Goal: Information Seeking & Learning: Learn about a topic

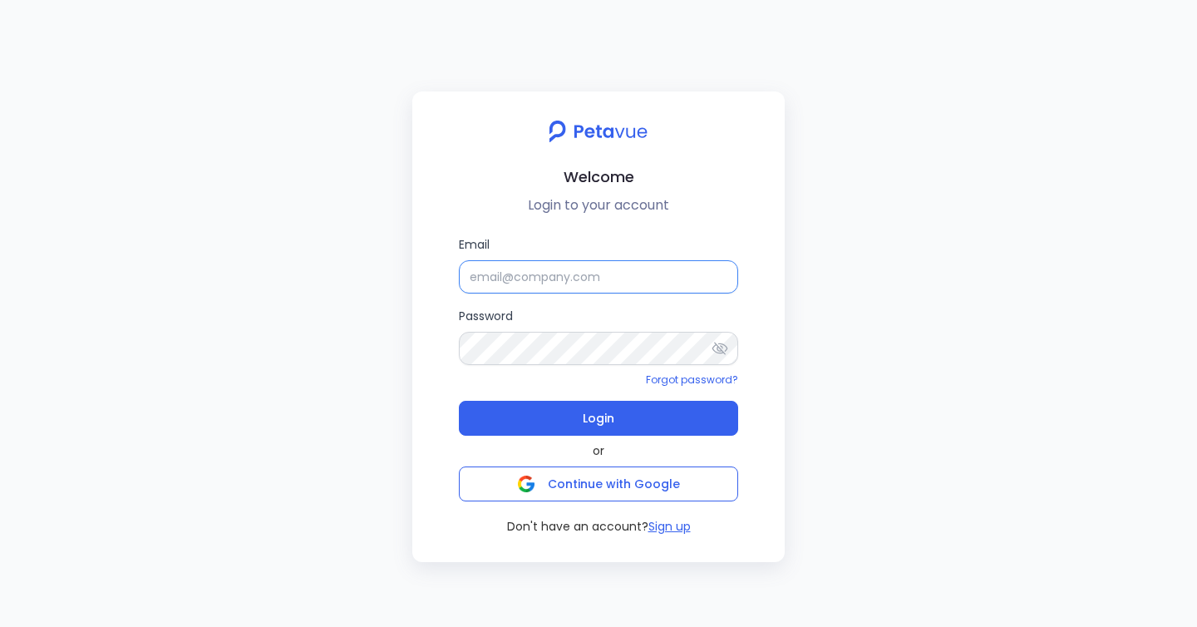
click at [497, 278] on input "Email" at bounding box center [598, 276] width 279 height 33
type input "[EMAIL_ADDRESS][DOMAIN_NAME]"
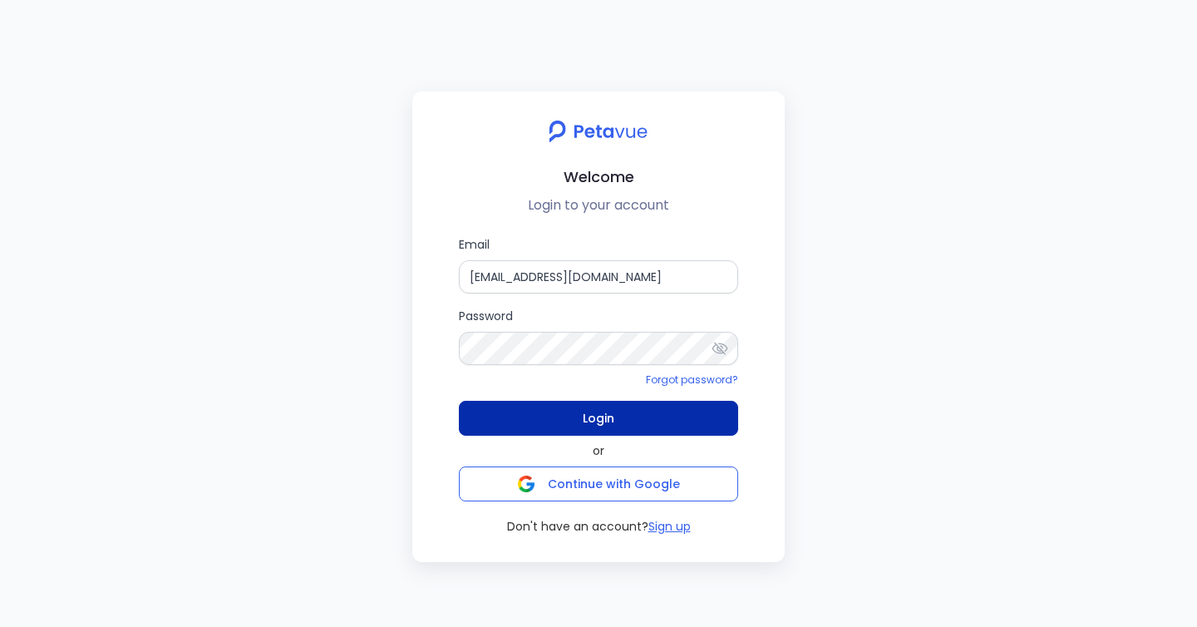
click at [585, 419] on span "Login" at bounding box center [599, 418] width 32 height 23
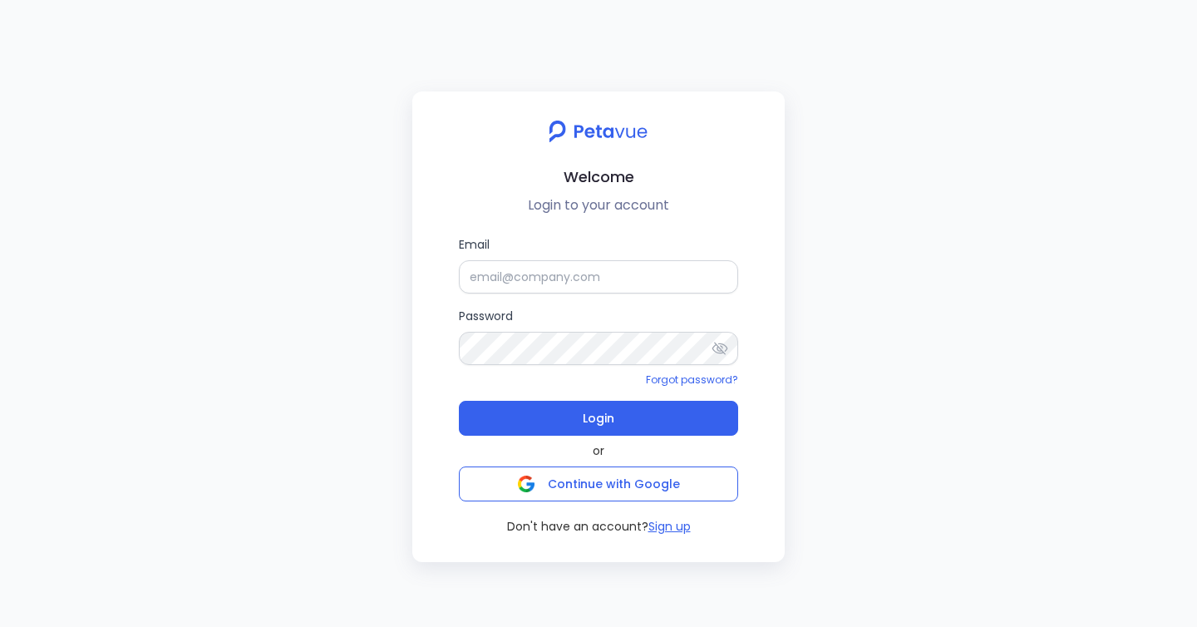
click at [229, 199] on div "Welcome Login to your account Email Password Forgot password? Login or Continue…" at bounding box center [598, 313] width 1197 height 627
click at [584, 261] on input "Email" at bounding box center [598, 276] width 279 height 33
type input "[EMAIL_ADDRESS][DOMAIN_NAME]"
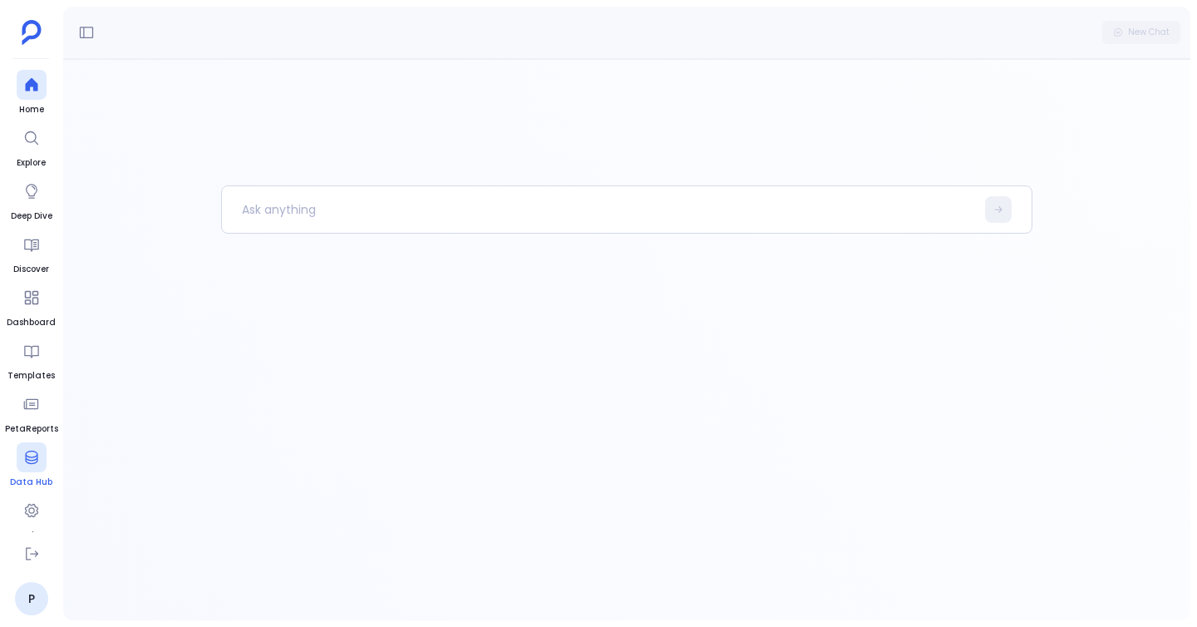
click at [27, 457] on icon at bounding box center [31, 457] width 17 height 17
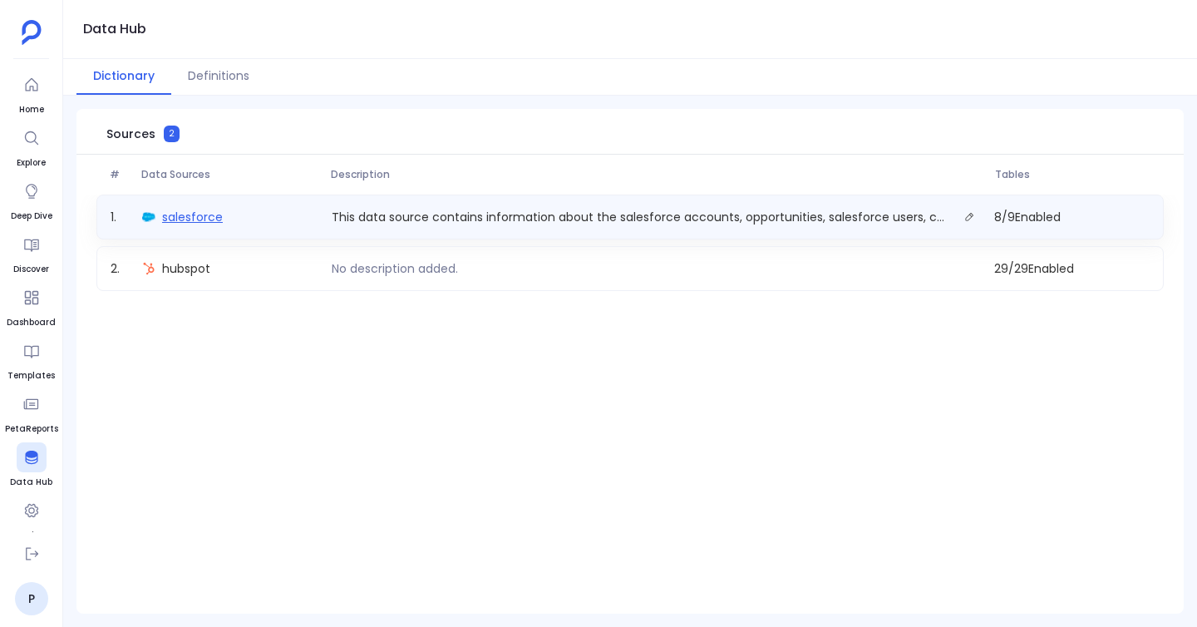
click at [178, 211] on span "salesforce" at bounding box center [192, 217] width 61 height 17
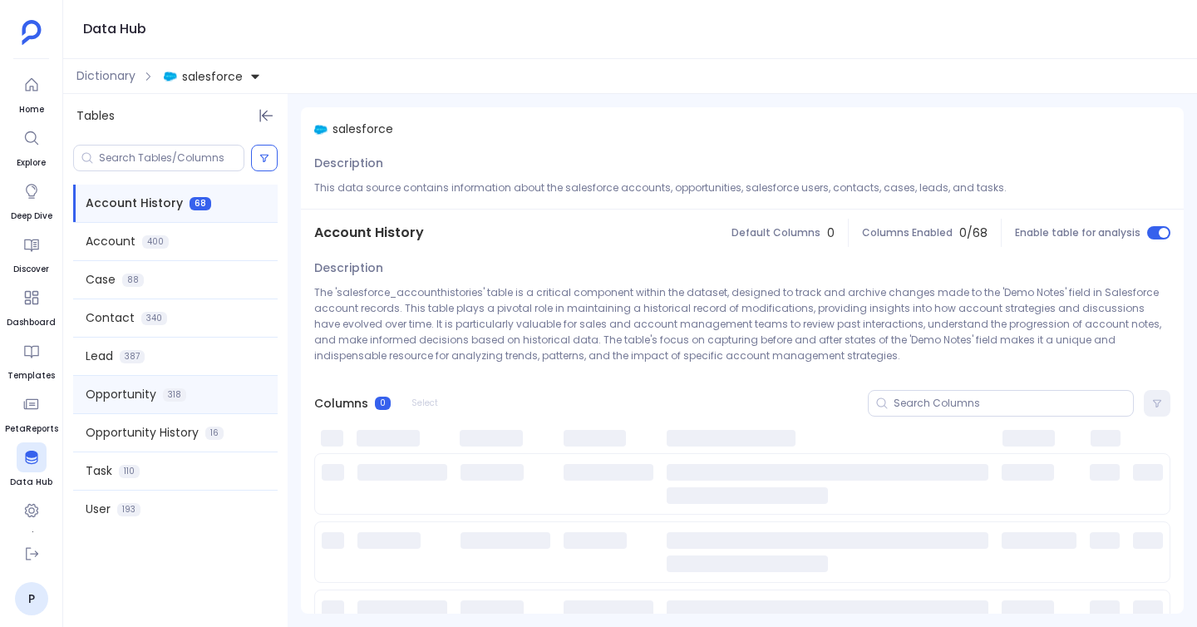
click at [140, 397] on span "Opportunity" at bounding box center [121, 394] width 71 height 17
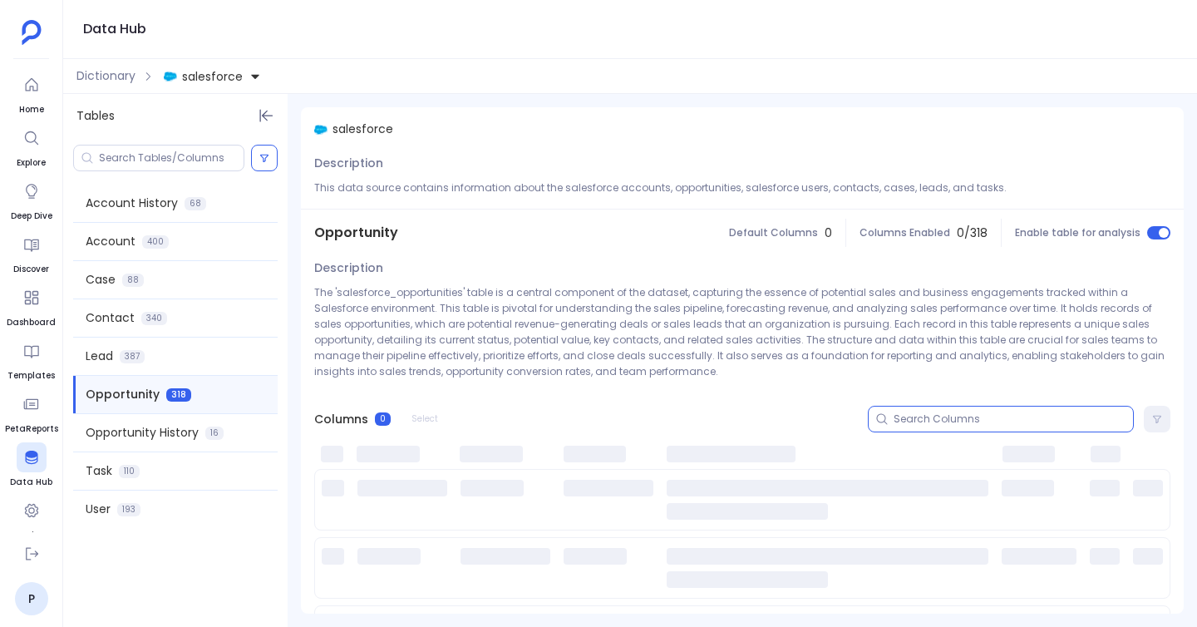
click at [894, 422] on input at bounding box center [1013, 418] width 239 height 13
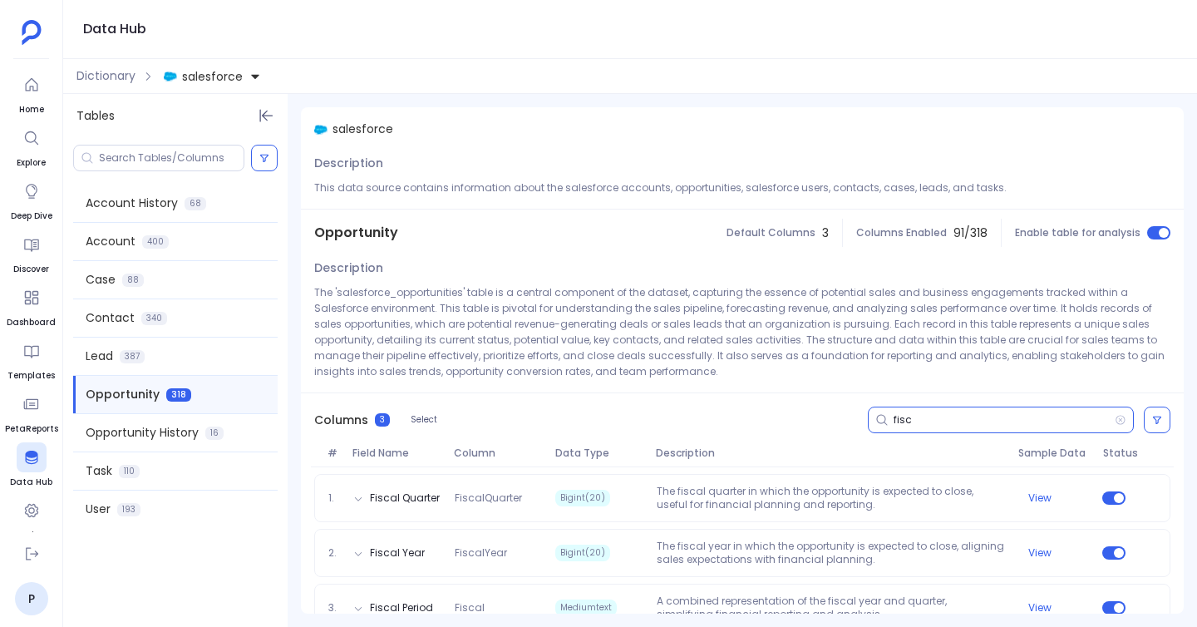
scroll to position [32, 0]
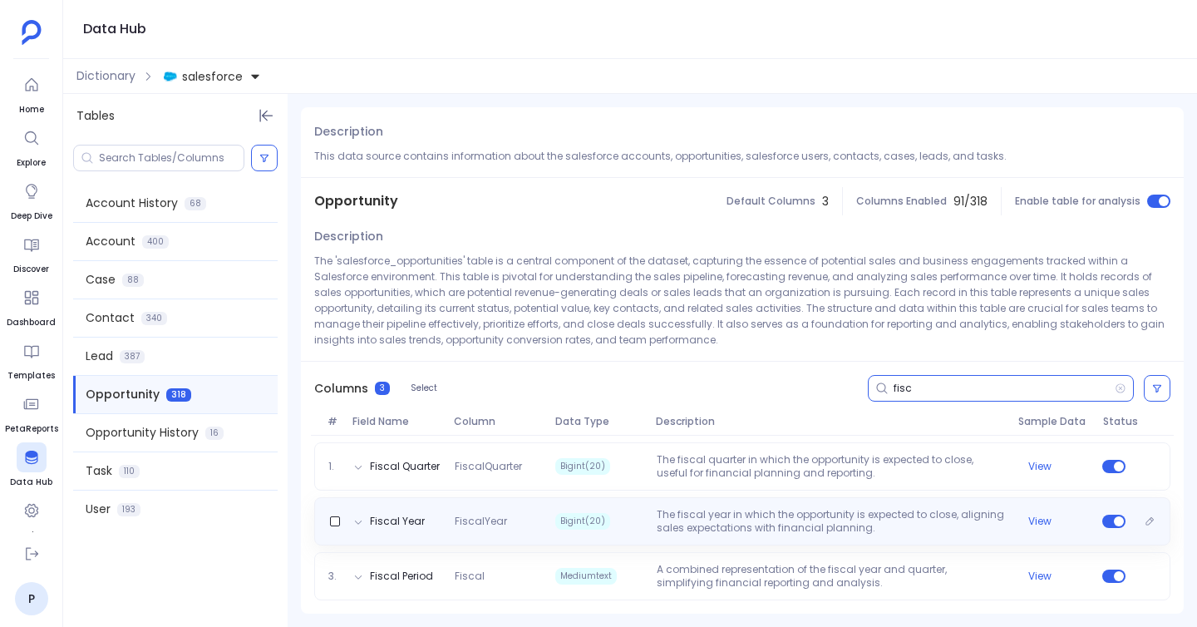
type input "fisc"
click at [815, 517] on p "The fiscal year in which the opportunity is expected to close, aligning sales e…" at bounding box center [831, 521] width 362 height 27
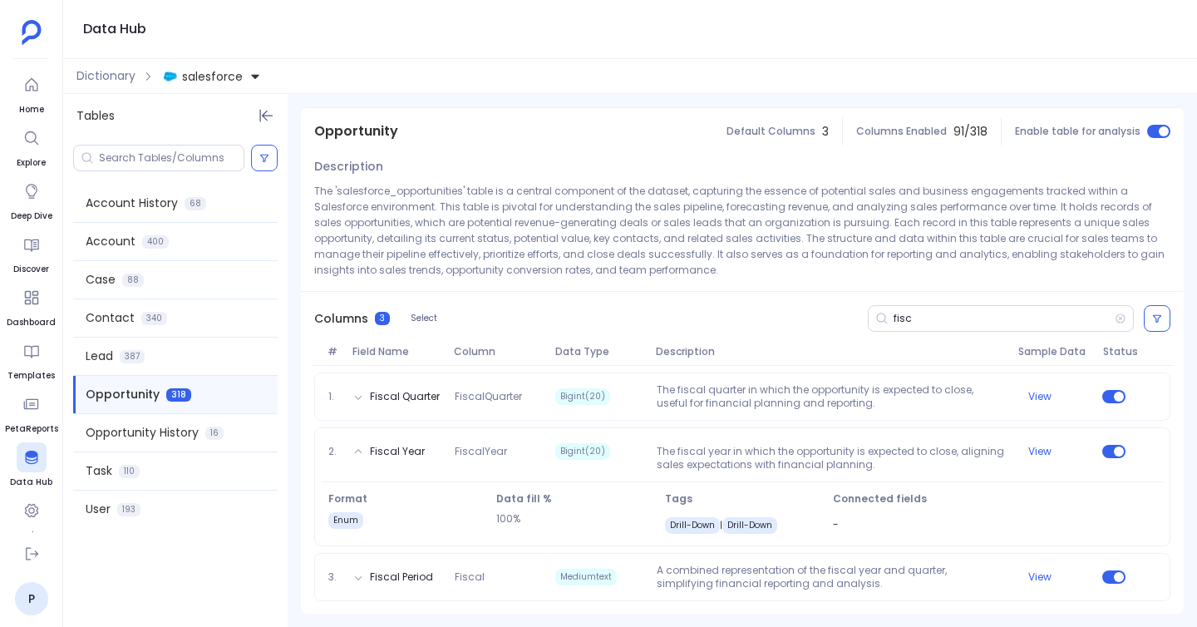
scroll to position [102, 0]
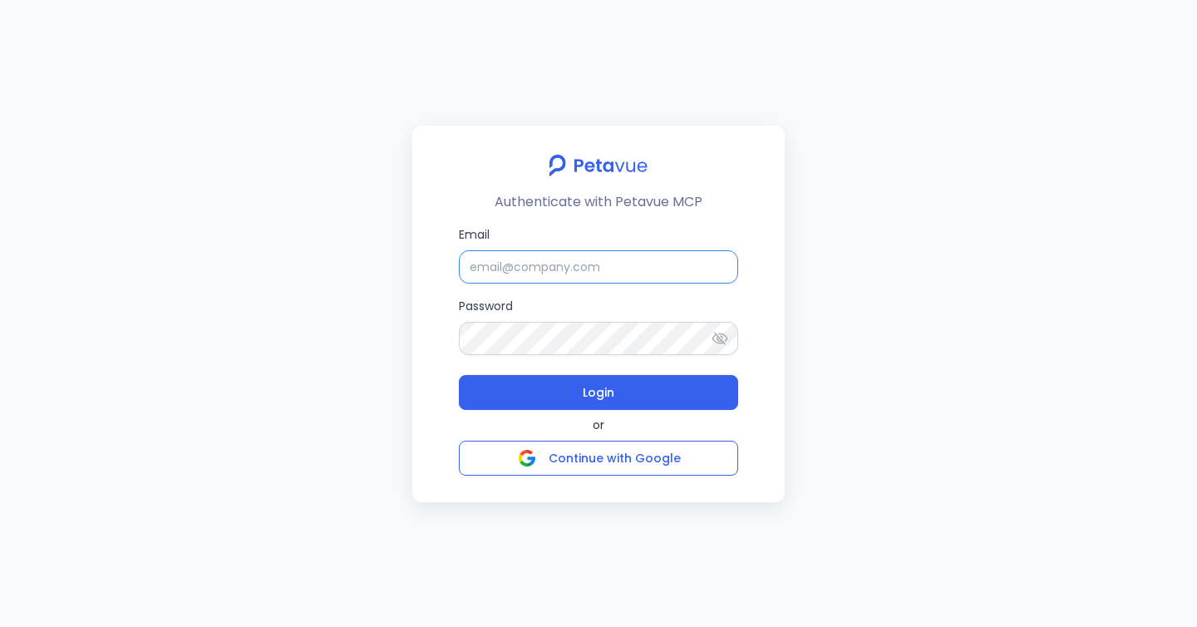
click at [582, 265] on input "Email" at bounding box center [598, 266] width 279 height 33
type input "[EMAIL_ADDRESS][DOMAIN_NAME]"
click at [459, 375] on button "Login" at bounding box center [598, 392] width 279 height 35
